Goal: Information Seeking & Learning: Learn about a topic

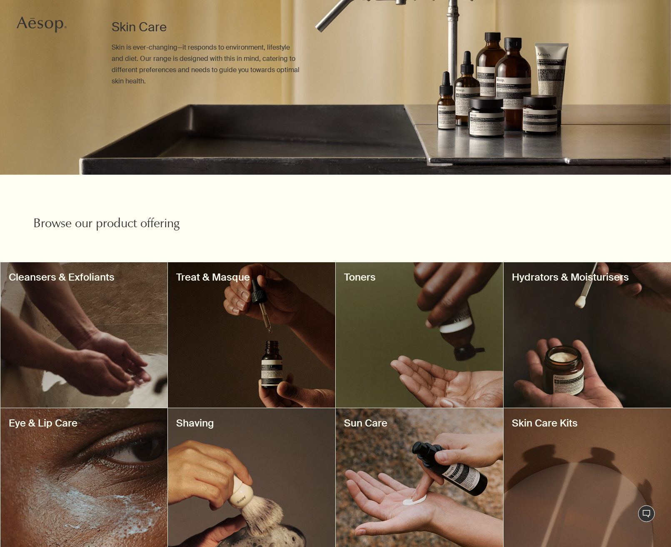
scroll to position [251, 0]
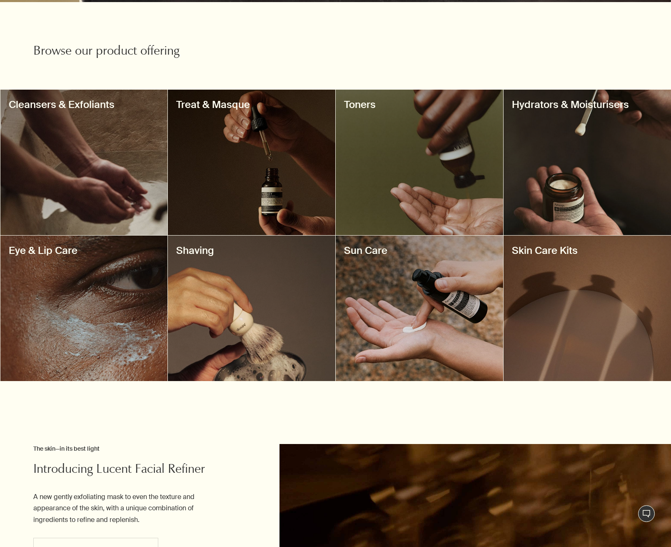
click at [239, 318] on div at bounding box center [251, 307] width 167 height 145
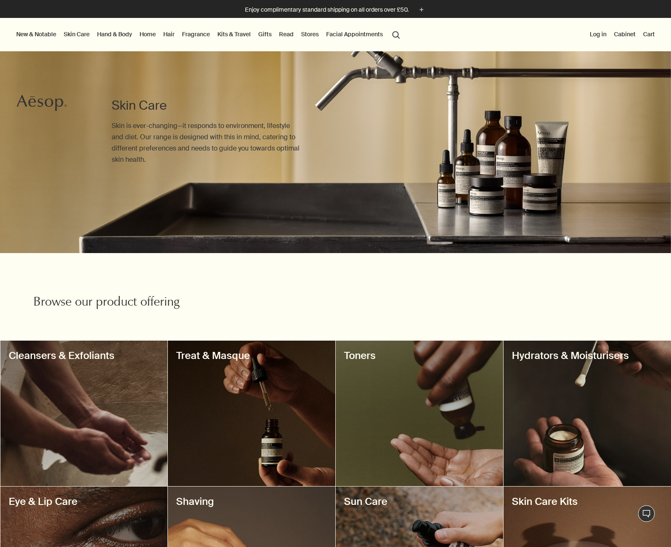
click at [199, 32] on link "Fragrance" at bounding box center [195, 34] width 31 height 11
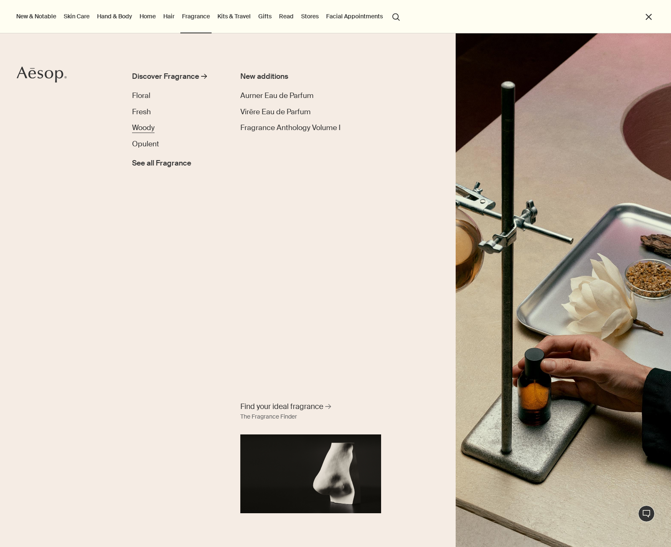
click at [142, 124] on span "Woody" at bounding box center [143, 127] width 22 height 9
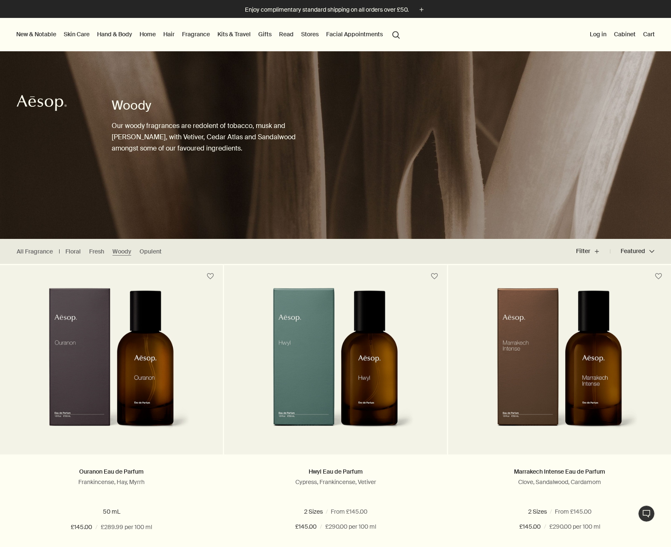
click at [35, 34] on button "New & Notable" at bounding box center [36, 34] width 43 height 11
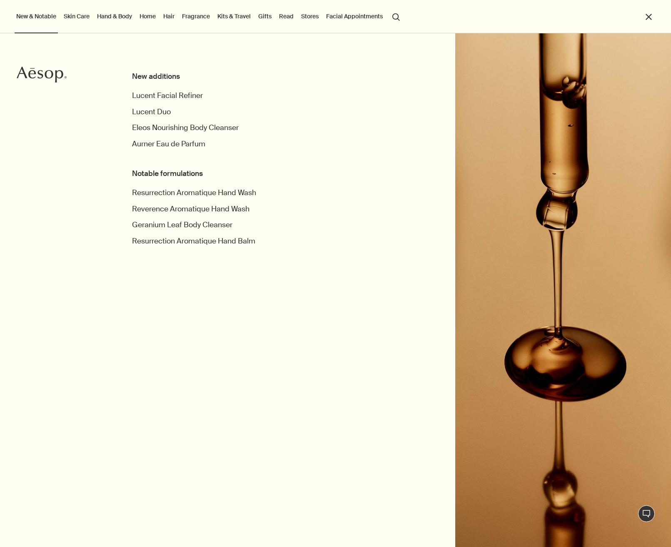
click at [232, 15] on link "Kits & Travel" at bounding box center [234, 16] width 37 height 11
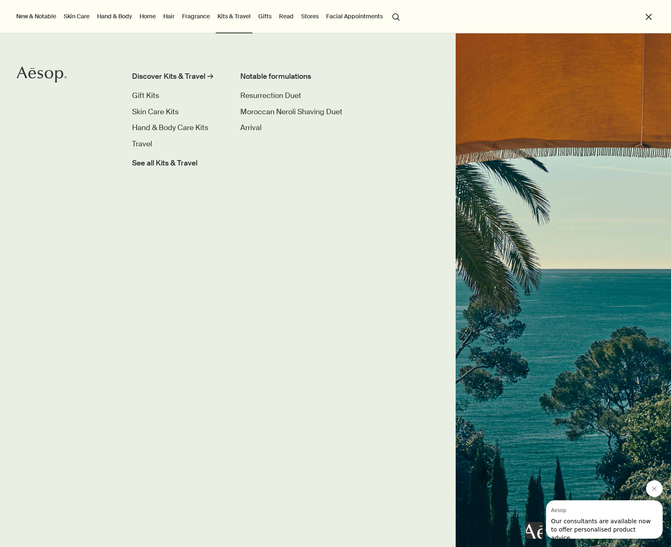
click at [155, 16] on link "Home" at bounding box center [148, 16] width 20 height 11
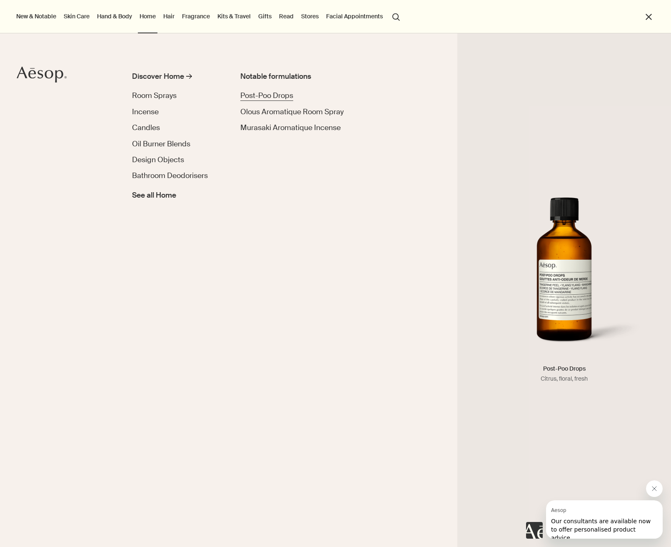
click at [257, 94] on span "Post-Poo Drops" at bounding box center [266, 95] width 53 height 9
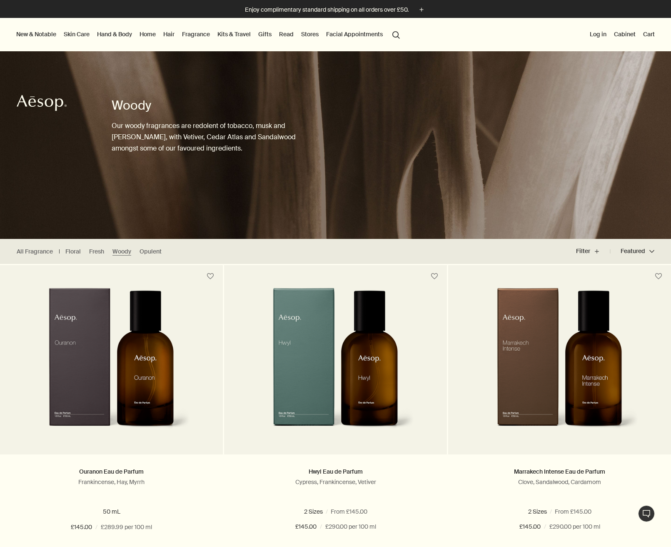
click at [150, 32] on link "Home" at bounding box center [148, 34] width 20 height 11
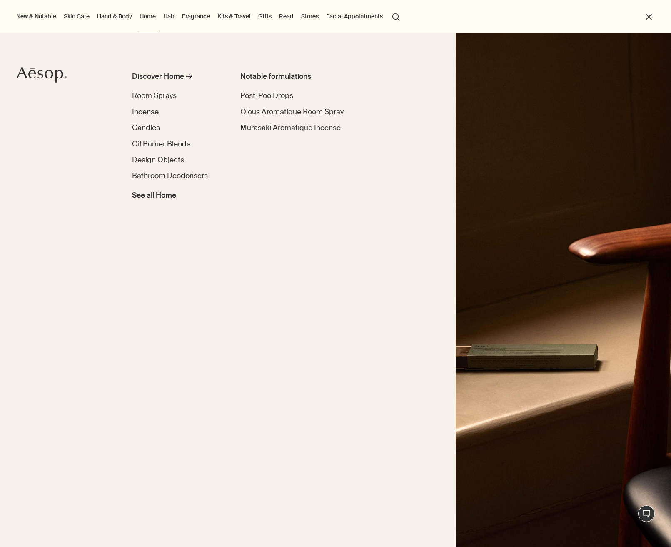
click at [35, 71] on icon "Aesop" at bounding box center [42, 74] width 50 height 17
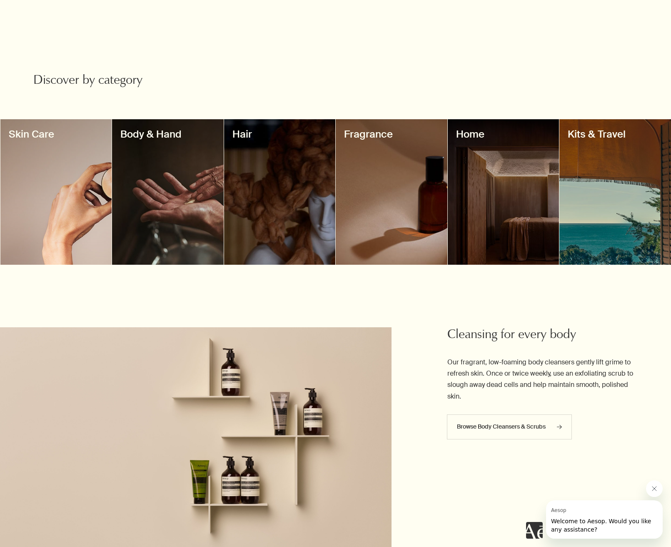
click at [272, 72] on div "Discover by category" at bounding box center [335, 62] width 605 height 62
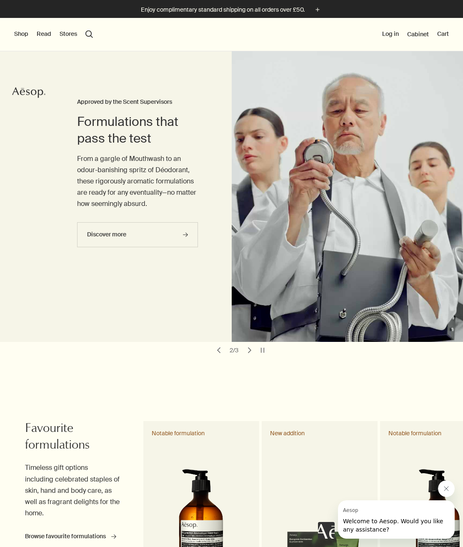
click at [20, 35] on button "Shop" at bounding box center [21, 34] width 14 height 8
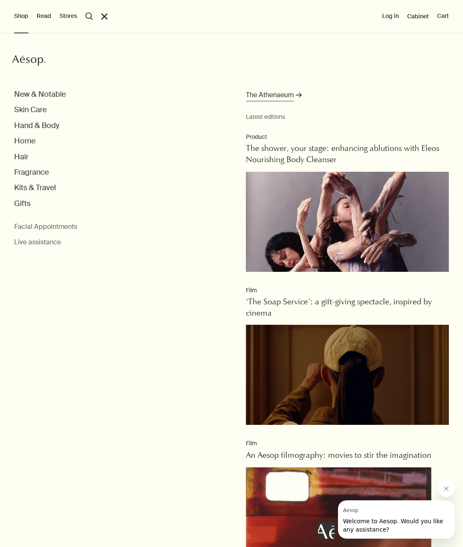
click at [260, 93] on span "The Athenaeum" at bounding box center [270, 95] width 48 height 11
